Goal: Check status

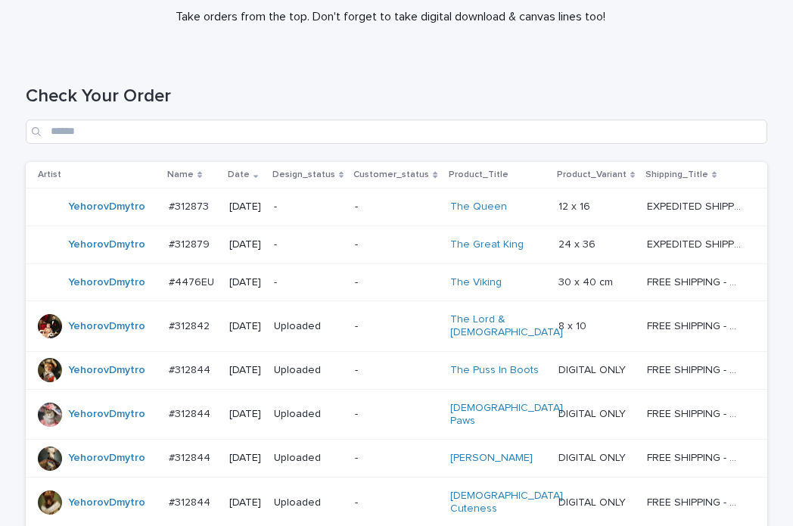
scroll to position [454, 0]
